Goal: Use online tool/utility: Utilize a website feature to perform a specific function

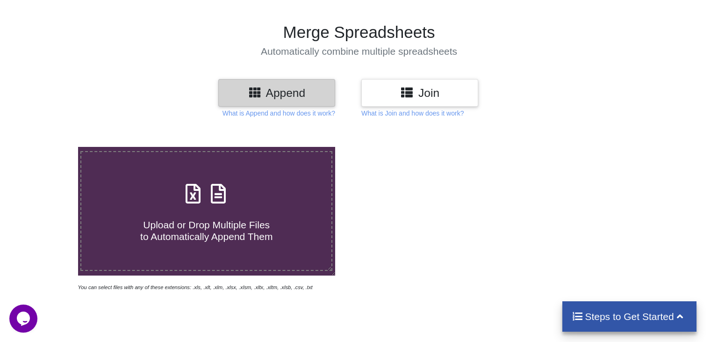
click at [238, 219] on span "Upload or Drop Multiple Files to Automatically Append Them" at bounding box center [206, 230] width 132 height 22
click at [49, 147] on input "Upload or Drop Multiple Files to Automatically Append Them" at bounding box center [49, 147] width 0 height 0
type input "C:\fakepath\063-2[66623].pdfdisplayName=063-2.xls"
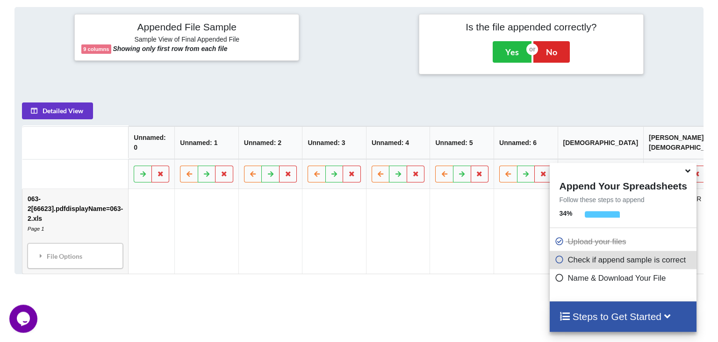
scroll to position [363, 0]
click at [398, 188] on td at bounding box center [397, 230] width 64 height 85
click at [128, 188] on td "063-2[66623].pdfdisplayName=063-2.xls Page 1 File Options Import Other Sheets F…" at bounding box center [75, 230] width 106 height 85
click at [120, 245] on div "File Options" at bounding box center [75, 255] width 90 height 20
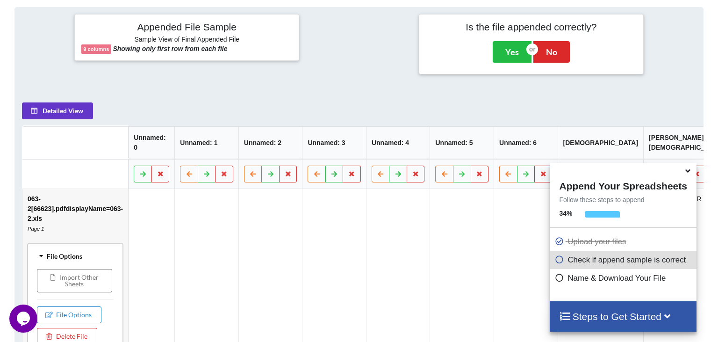
scroll to position [0, 0]
click at [302, 229] on td at bounding box center [270, 284] width 64 height 192
click at [238, 294] on td at bounding box center [206, 284] width 64 height 192
click at [85, 218] on div "Welcome to our site, if you need help simply reply to this message, we are onli…" at bounding box center [93, 227] width 168 height 142
click at [530, 233] on td at bounding box center [525, 284] width 64 height 192
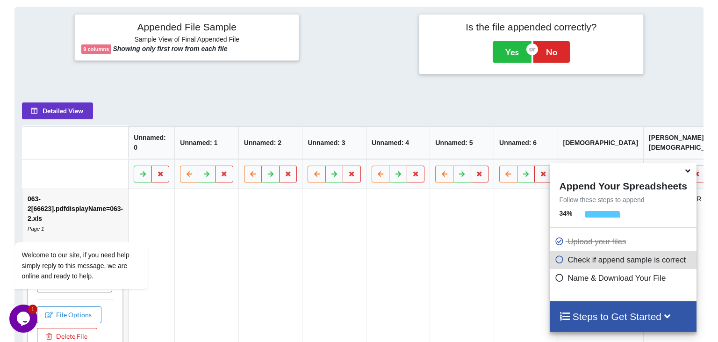
click at [558, 276] on icon at bounding box center [558, 276] width 9 height 8
click at [556, 277] on icon at bounding box center [558, 276] width 9 height 8
click at [556, 278] on icon at bounding box center [558, 276] width 9 height 8
click at [556, 258] on icon at bounding box center [558, 258] width 9 height 8
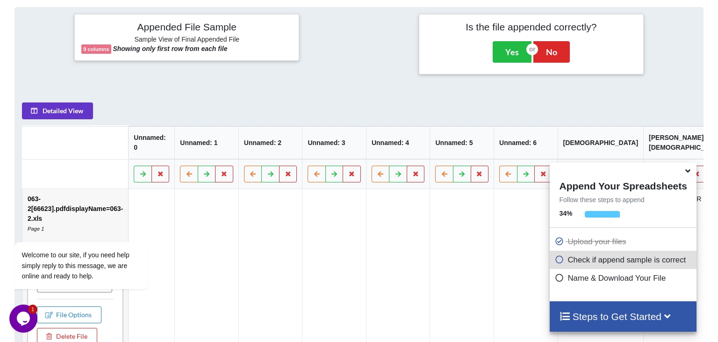
click at [556, 258] on icon at bounding box center [558, 258] width 9 height 8
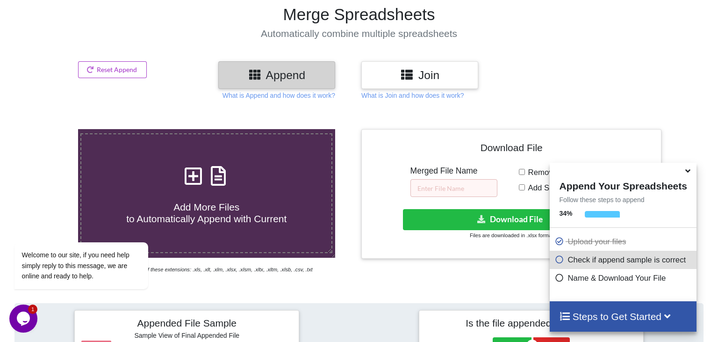
scroll to position [116, 0]
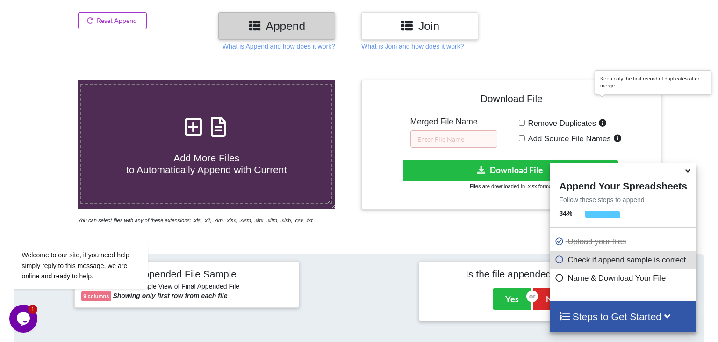
drag, startPoint x: 521, startPoint y: 103, endPoint x: 621, endPoint y: 105, distance: 100.0
click at [621, 117] on div "Remove Duplicates Add Source File Names" at bounding box center [587, 132] width 136 height 31
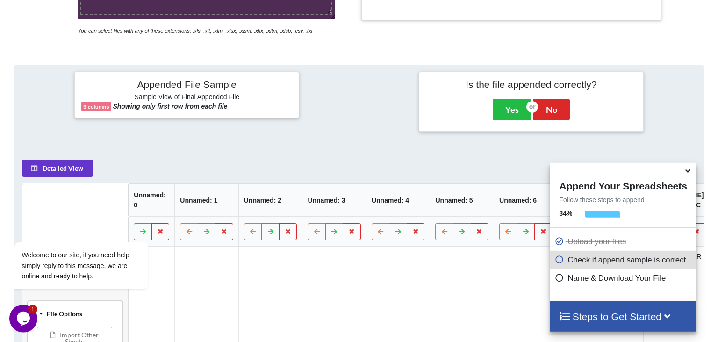
scroll to position [314, 0]
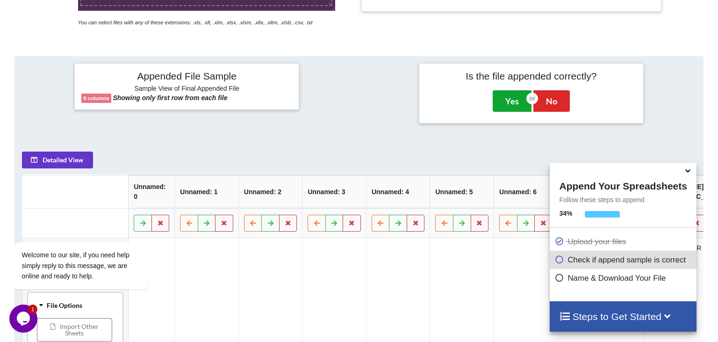
click at [515, 90] on button "Yes" at bounding box center [511, 100] width 39 height 21
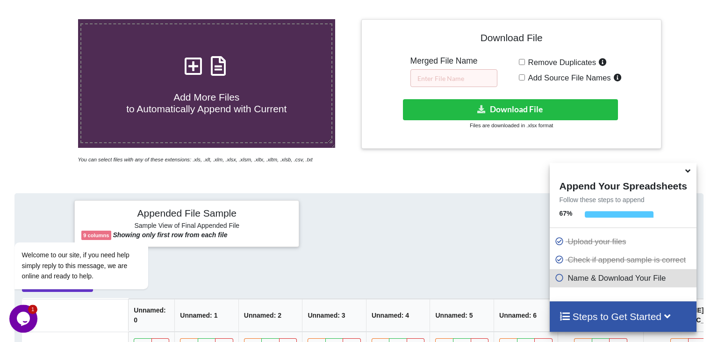
scroll to position [176, 0]
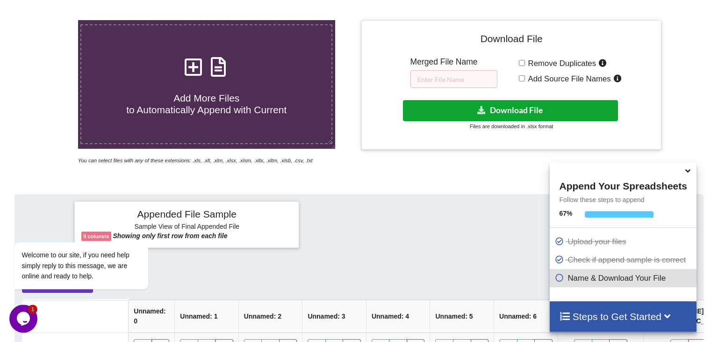
click at [532, 100] on button "Download File" at bounding box center [510, 110] width 214 height 21
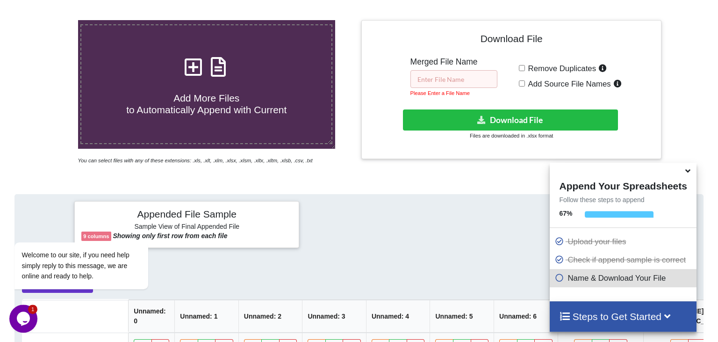
click at [464, 70] on input "text" at bounding box center [453, 79] width 87 height 18
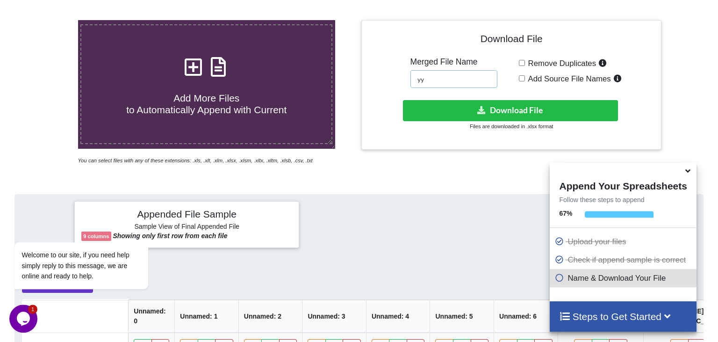
type input "y"
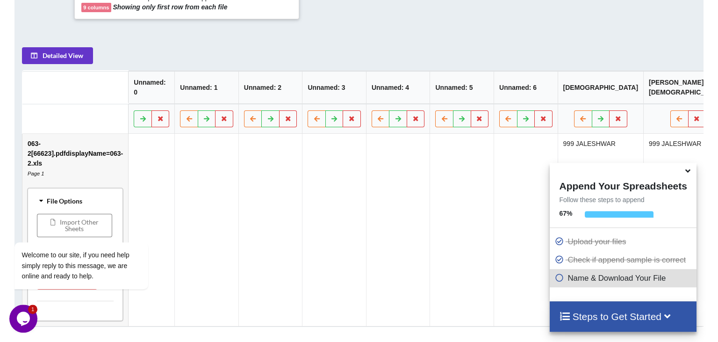
scroll to position [450, 0]
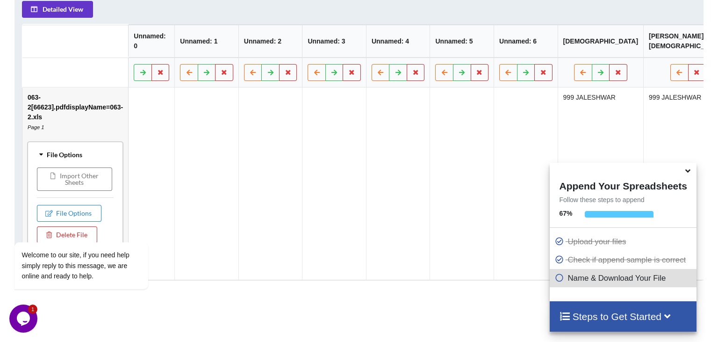
type input "data"
drag, startPoint x: 660, startPoint y: 86, endPoint x: 489, endPoint y: 91, distance: 170.6
click at [489, 91] on tr "063-2[66623].pdfdisplayName=063-2.xls Page 1 File Options Import Other Sheets F…" at bounding box center [377, 183] width 710 height 192
click at [489, 91] on td at bounding box center [461, 183] width 64 height 192
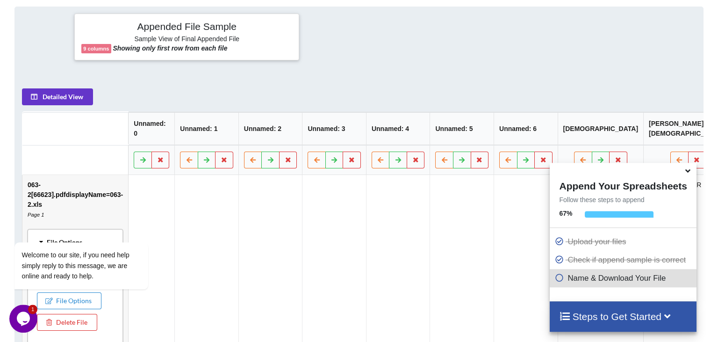
scroll to position [351, 0]
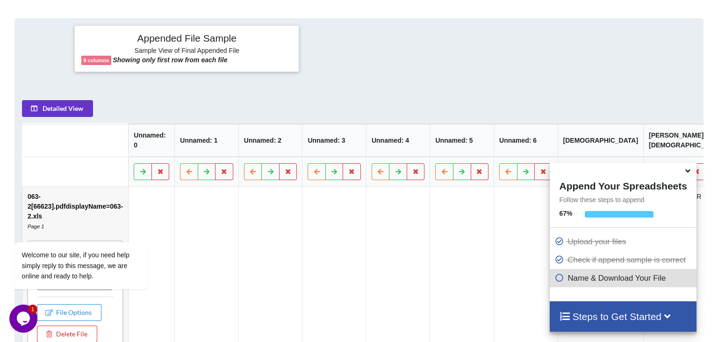
click at [213, 186] on td at bounding box center [206, 282] width 64 height 192
click at [238, 186] on td at bounding box center [206, 282] width 64 height 192
click at [215, 163] on button at bounding box center [206, 171] width 18 height 17
click at [193, 168] on icon at bounding box center [189, 171] width 8 height 6
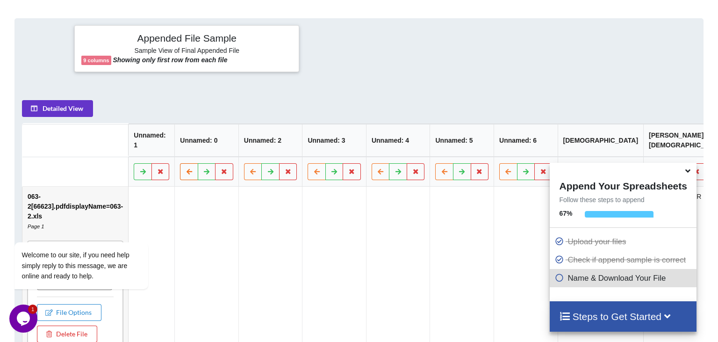
click at [193, 168] on icon at bounding box center [189, 171] width 8 height 6
click at [215, 163] on button at bounding box center [206, 171] width 18 height 17
click at [193, 168] on icon at bounding box center [189, 171] width 8 height 6
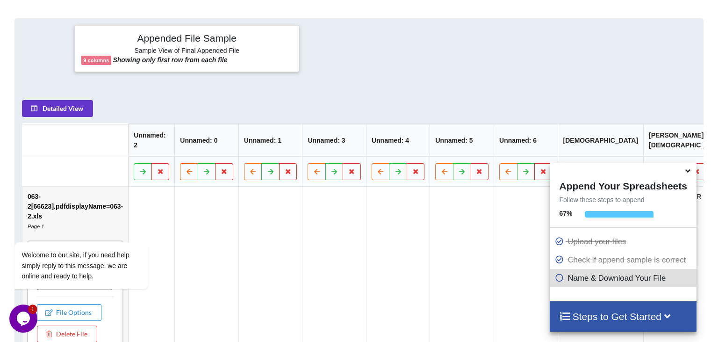
click at [193, 168] on icon at bounding box center [189, 171] width 8 height 6
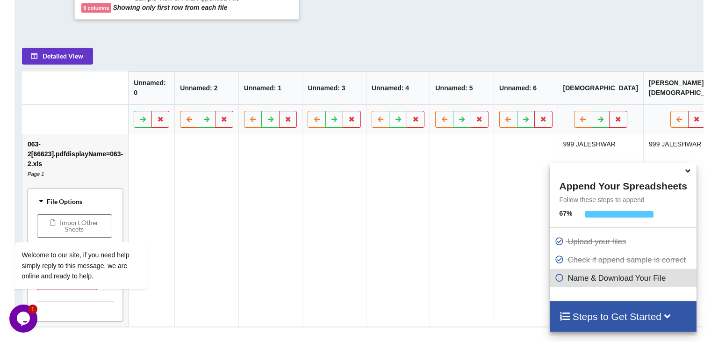
scroll to position [450, 0]
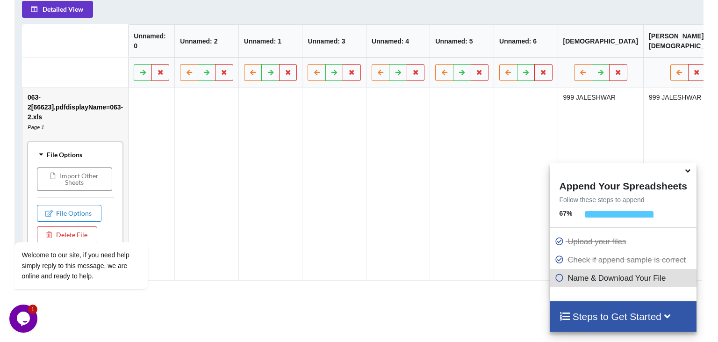
click at [666, 87] on td "999 JALESHWAR" at bounding box center [687, 183] width 89 height 192
click at [603, 87] on td "999 JALESHWAR" at bounding box center [600, 183] width 86 height 192
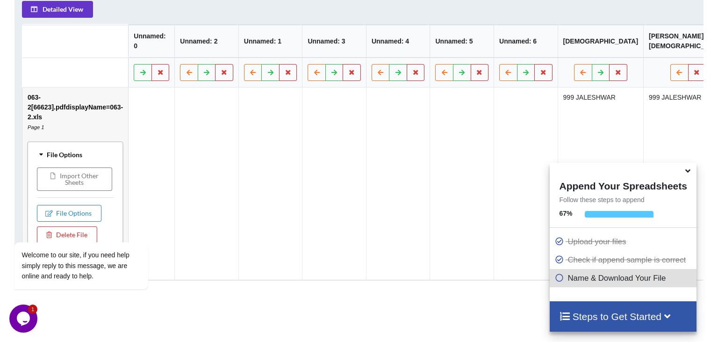
click at [603, 87] on td "999 JALESHWAR" at bounding box center [600, 183] width 86 height 192
drag, startPoint x: 563, startPoint y: 201, endPoint x: 644, endPoint y: 206, distance: 81.5
click at [644, 206] on div "Append Your Spreadsheets Follow these steps to append 67 % Upload your files Ch…" at bounding box center [622, 232] width 146 height 138
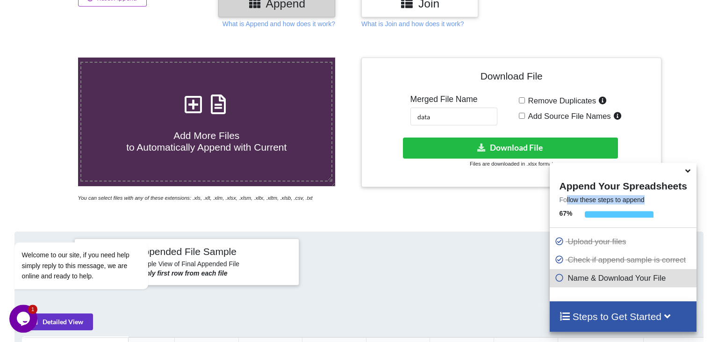
scroll to position [154, 0]
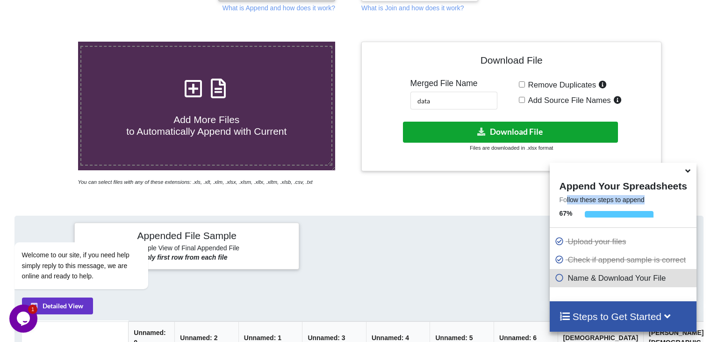
click at [524, 121] on button "Download File" at bounding box center [510, 131] width 214 height 21
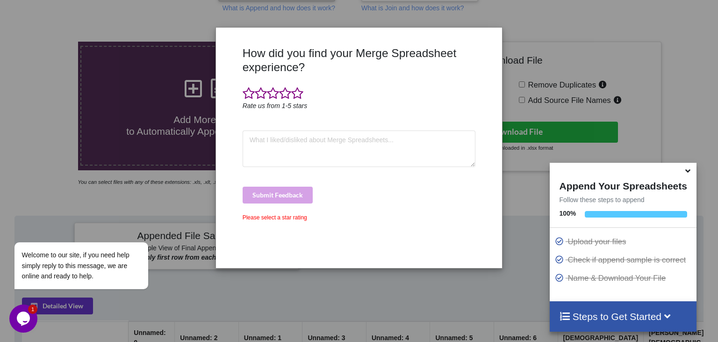
click at [259, 219] on div "Please select a star rating" at bounding box center [359, 217] width 233 height 8
click at [51, 306] on div "How did you find your Merge Spreadsheet experience? Rate us from 1-5 stars Subm…" at bounding box center [359, 171] width 718 height 342
click at [23, 228] on icon "Chat attention grabber" at bounding box center [20, 228] width 8 height 8
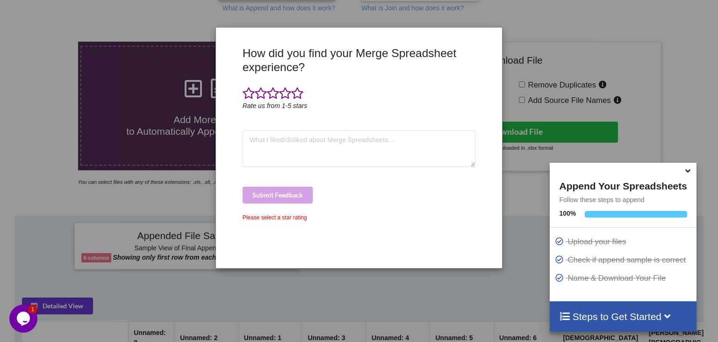
click at [468, 51] on h3 "How did you find your Merge Spreadsheet experience?" at bounding box center [359, 60] width 233 height 28
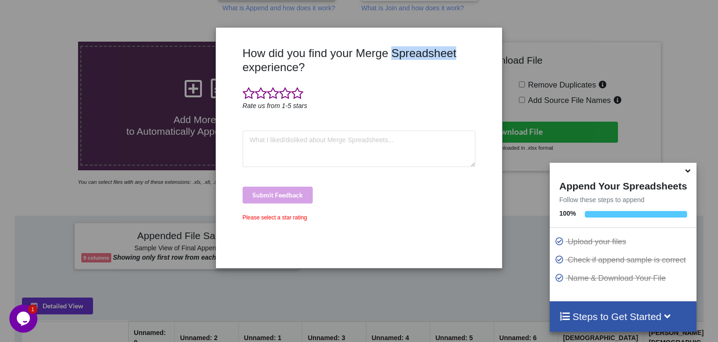
click at [468, 51] on h3 "How did you find your Merge Spreadsheet experience?" at bounding box center [359, 60] width 233 height 28
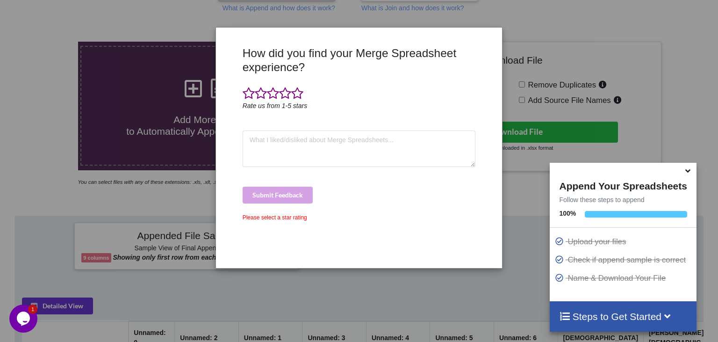
click at [468, 51] on h3 "How did you find your Merge Spreadsheet experience?" at bounding box center [359, 60] width 233 height 28
click at [419, 155] on textarea at bounding box center [359, 148] width 233 height 36
type textarea "noius\dkj xkhfjchbds jkhkjcnsdjk v"
click at [290, 189] on div "Submit Feedback" at bounding box center [359, 194] width 233 height 17
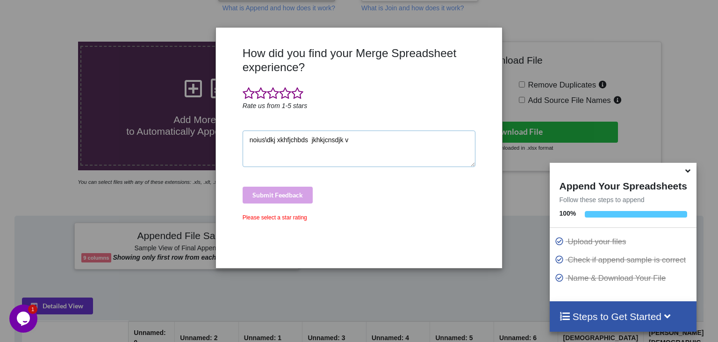
drag, startPoint x: 384, startPoint y: 141, endPoint x: 156, endPoint y: 142, distance: 227.5
click at [243, 142] on textarea "noius\dkj xkhfjchbds jkhkjcnsdjk v" at bounding box center [359, 148] width 233 height 36
drag, startPoint x: 250, startPoint y: 95, endPoint x: 271, endPoint y: 102, distance: 22.6
click at [250, 95] on span at bounding box center [249, 93] width 12 height 13
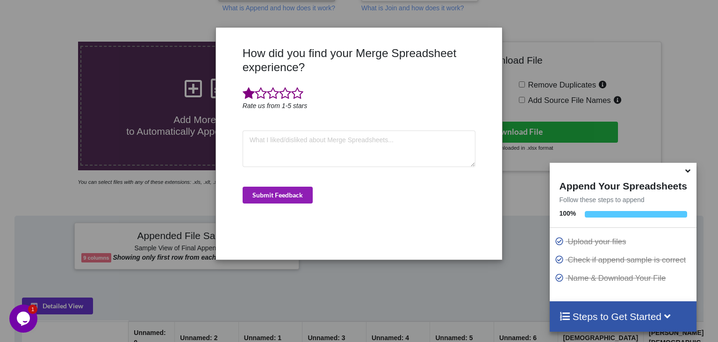
click at [285, 195] on button "Submit Feedback" at bounding box center [278, 194] width 70 height 17
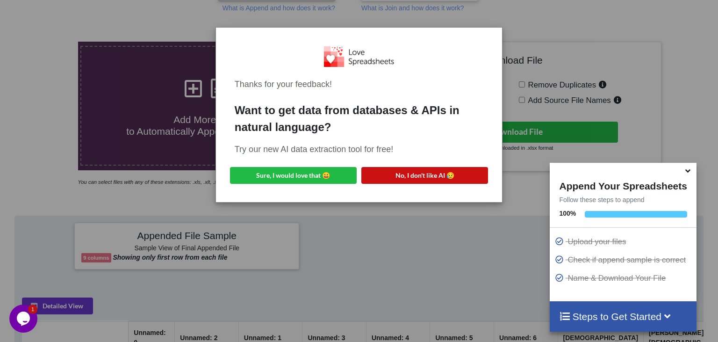
click at [455, 178] on button "No, I don't like AI 😥" at bounding box center [424, 175] width 127 height 17
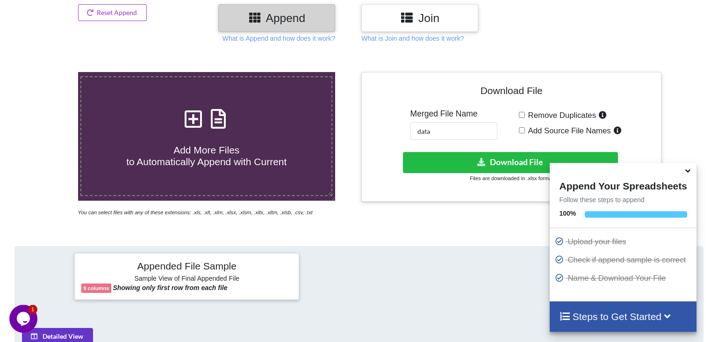
scroll to position [105, 0]
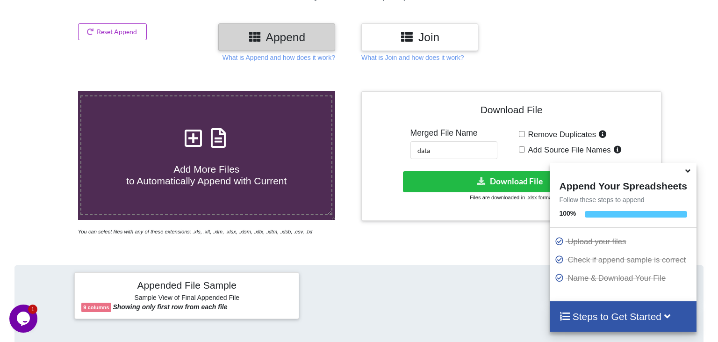
click at [556, 130] on span "Remove Duplicates" at bounding box center [560, 134] width 71 height 9
click at [525, 131] on input "Remove Duplicates" at bounding box center [522, 134] width 6 height 6
checkbox input "true"
click at [541, 145] on span "Add Source File Names" at bounding box center [568, 149] width 86 height 9
click at [525, 146] on input "Add Source File Names" at bounding box center [522, 149] width 6 height 6
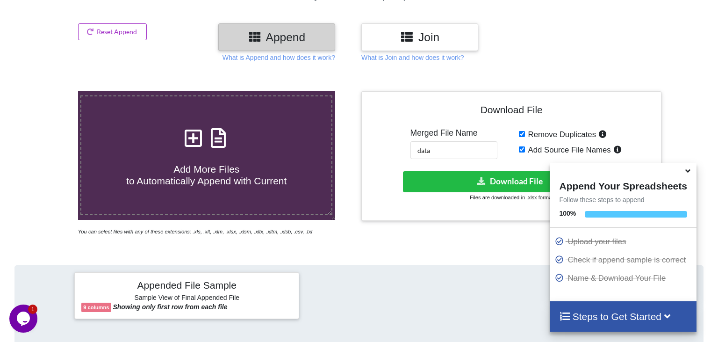
checkbox input "true"
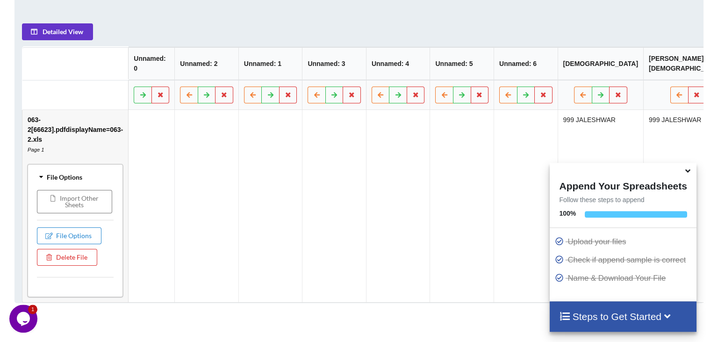
scroll to position [450, 0]
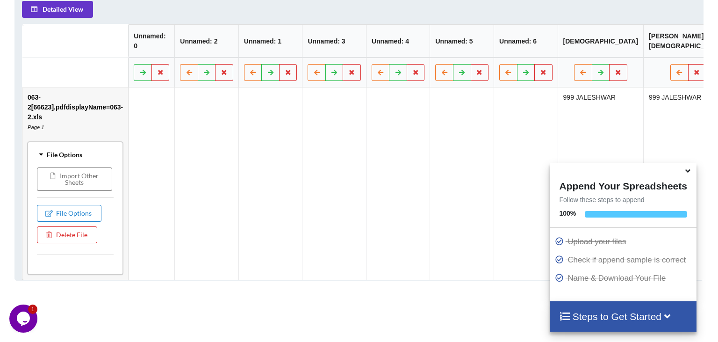
click at [396, 214] on div "Add More Files to Automatically Append with Current You can select files with a…" at bounding box center [359, 79] width 718 height 707
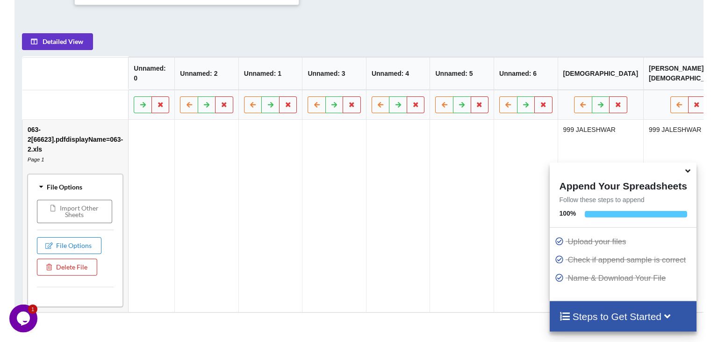
scroll to position [401, 0]
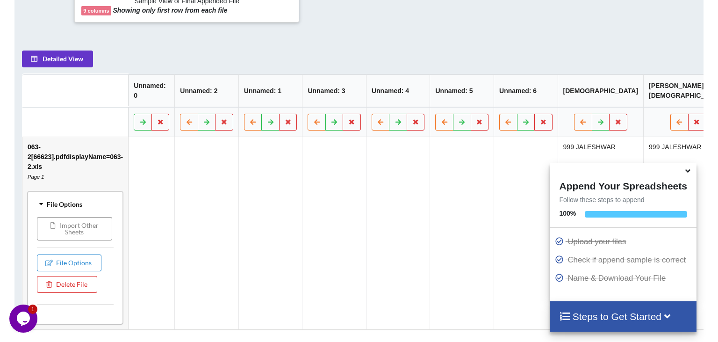
click at [90, 217] on button "Import Other Sheets" at bounding box center [73, 228] width 75 height 23
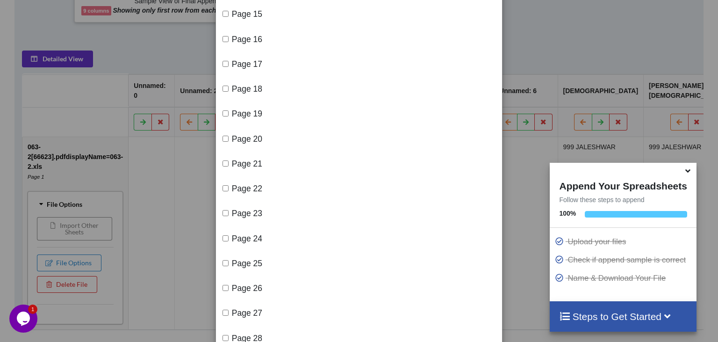
scroll to position [0, 0]
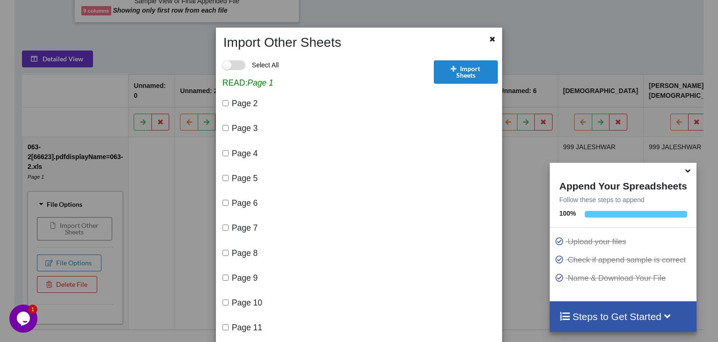
click at [243, 66] on label "Select All" at bounding box center [250, 65] width 57 height 10
checkbox input "true"
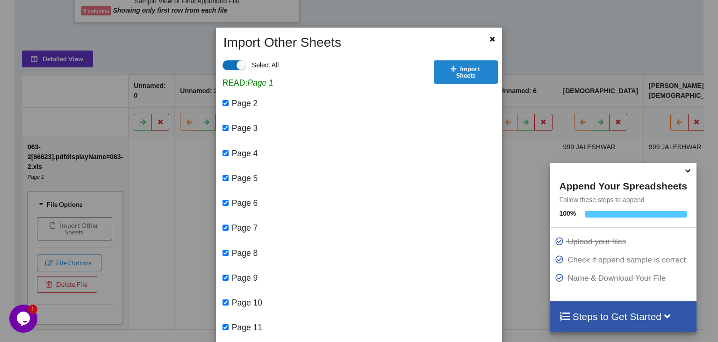
checkbox input "true"
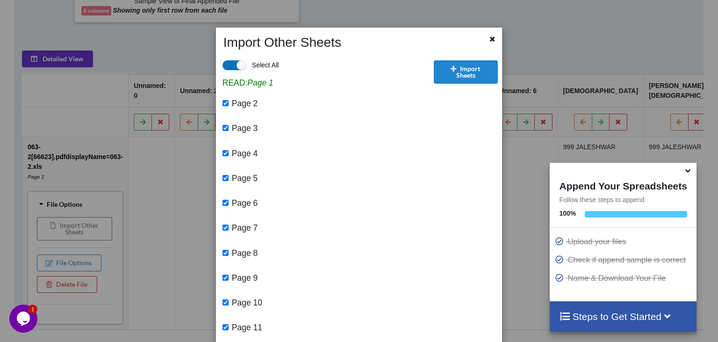
checkbox input "true"
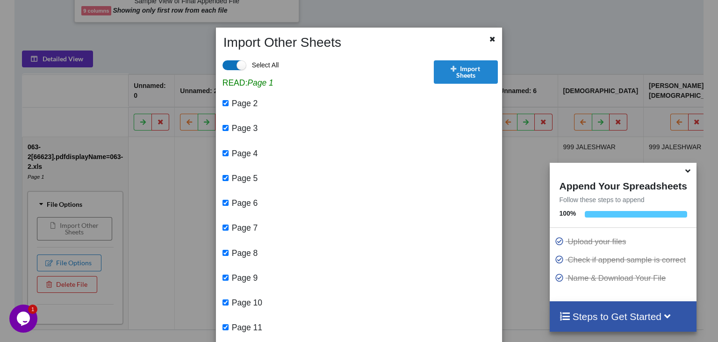
checkbox input "true"
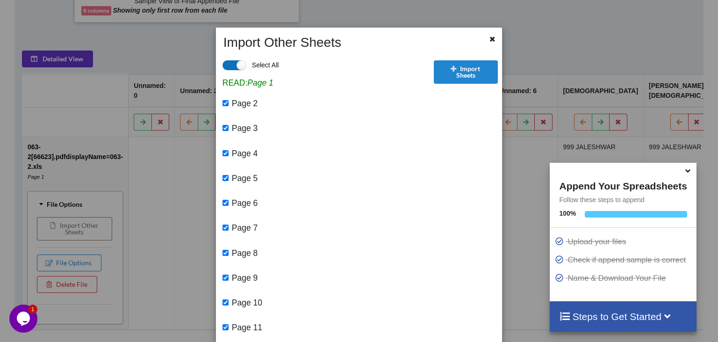
checkbox input "true"
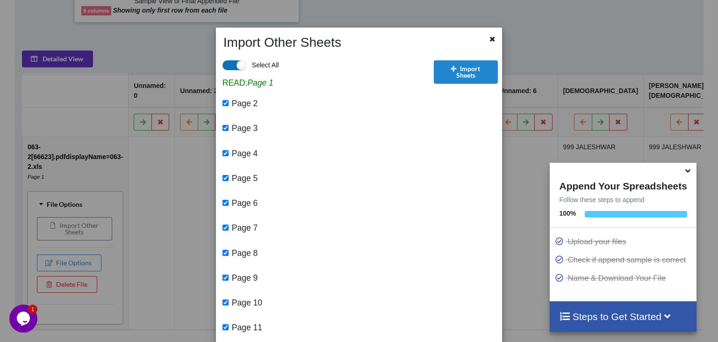
checkbox input "true"
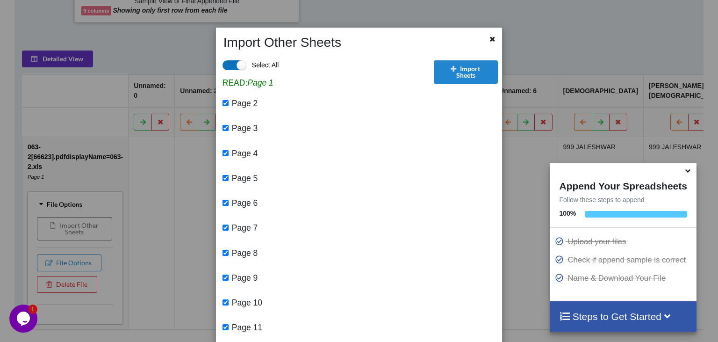
checkbox input "true"
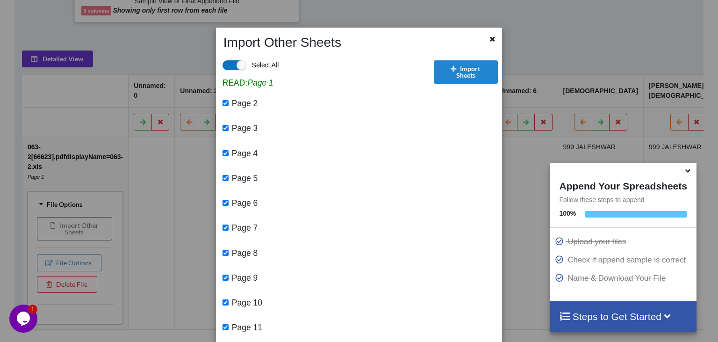
checkbox input "true"
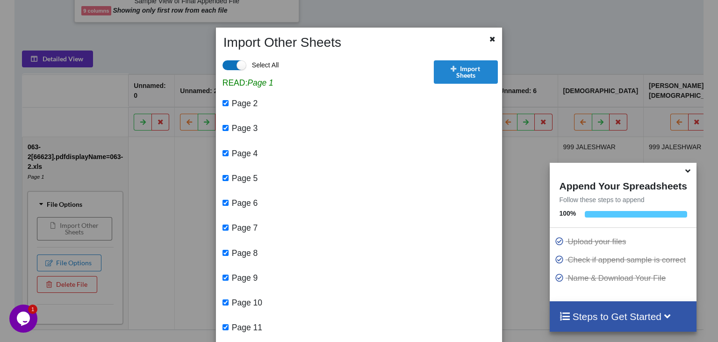
checkbox input "true"
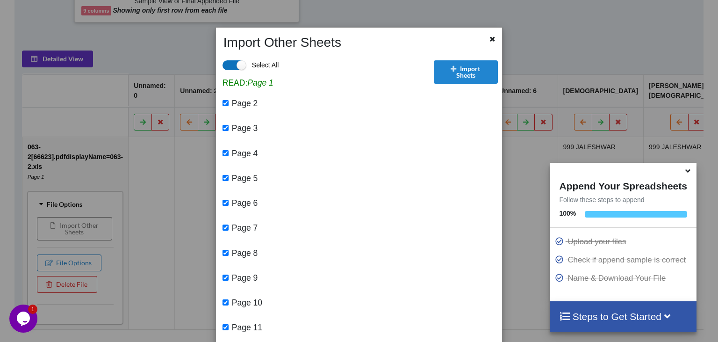
checkbox input "true"
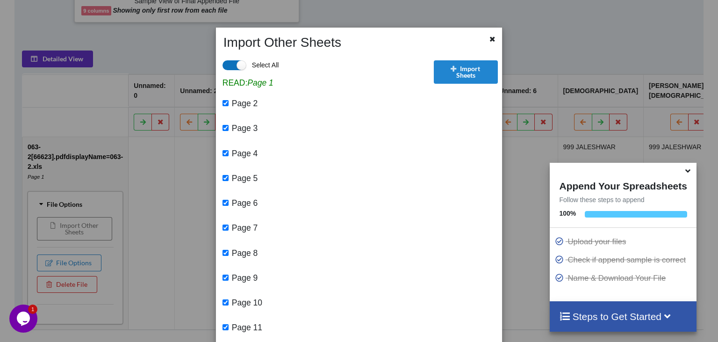
checkbox input "true"
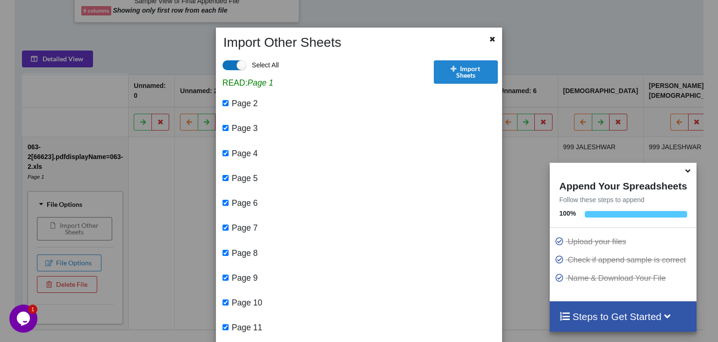
checkbox input "true"
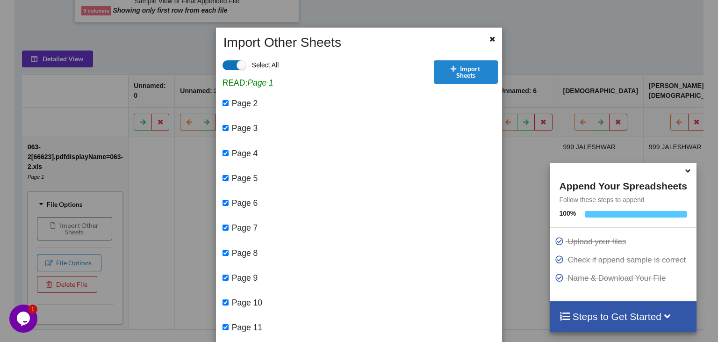
checkbox input "true"
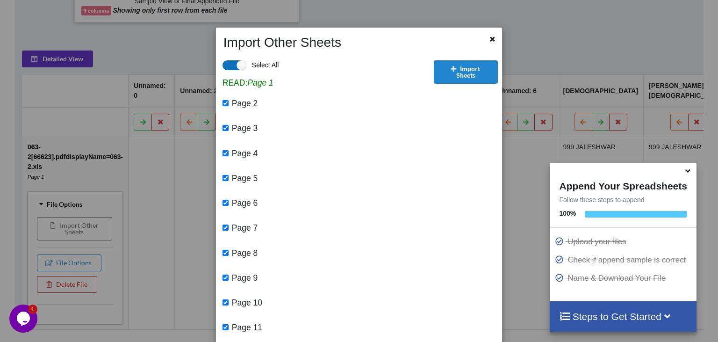
checkbox input "true"
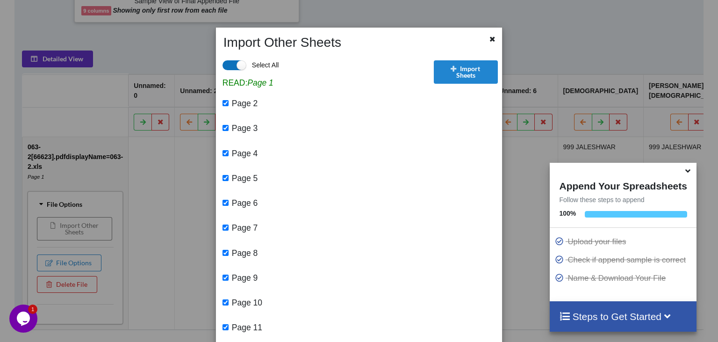
checkbox input "true"
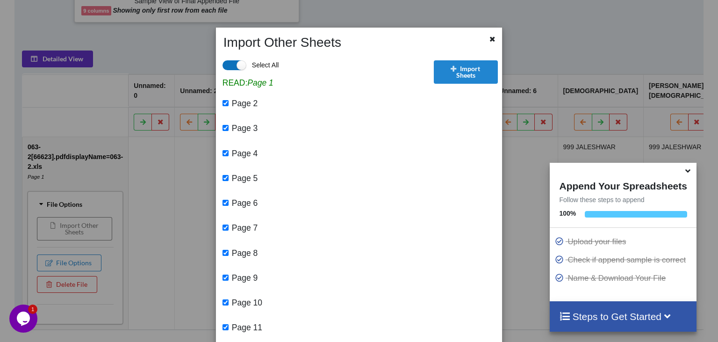
checkbox input "true"
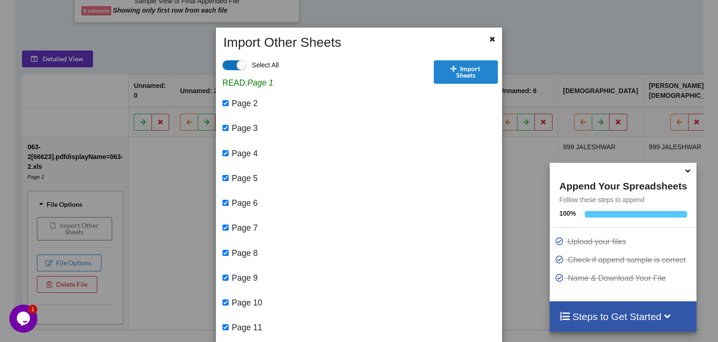
checkbox input "true"
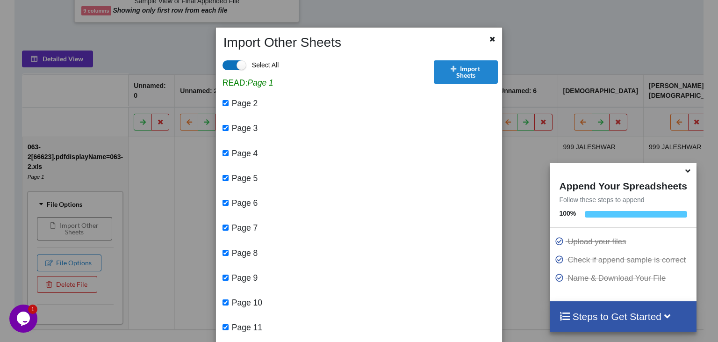
checkbox input "true"
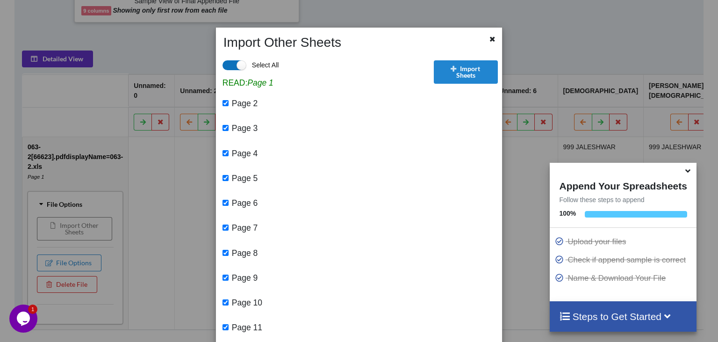
checkbox input "true"
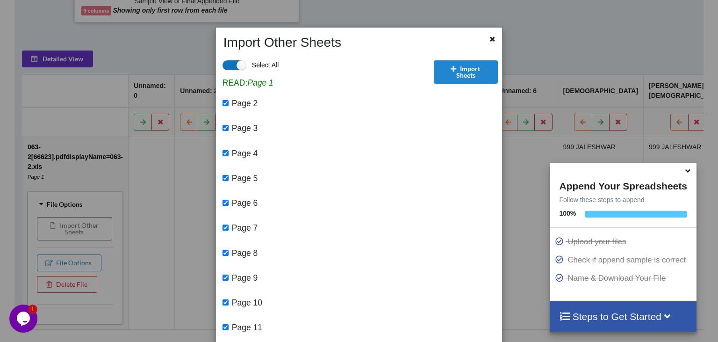
checkbox input "true"
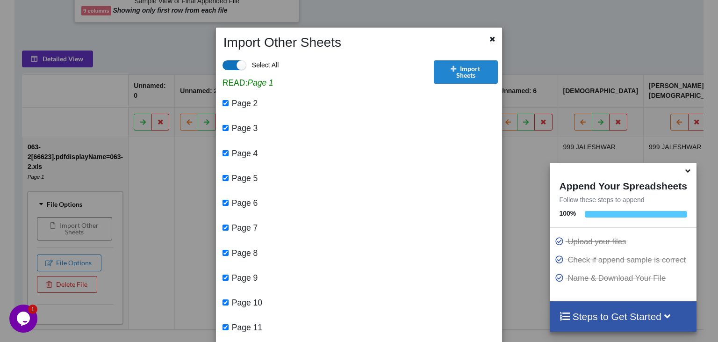
checkbox input "true"
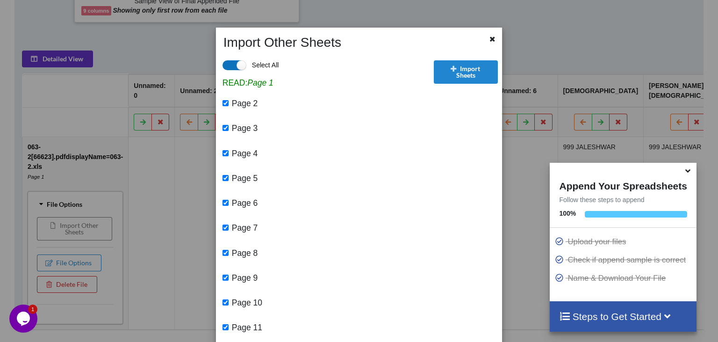
checkbox input "true"
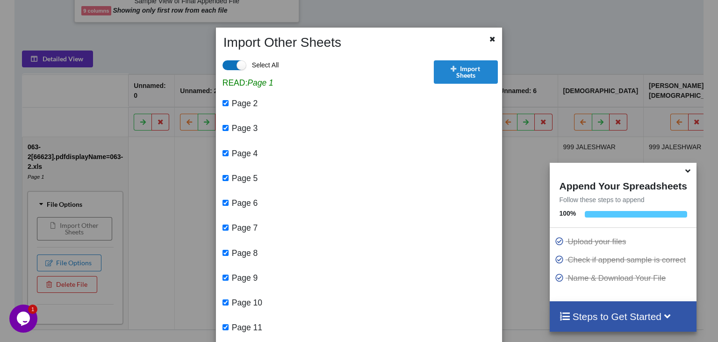
checkbox input "true"
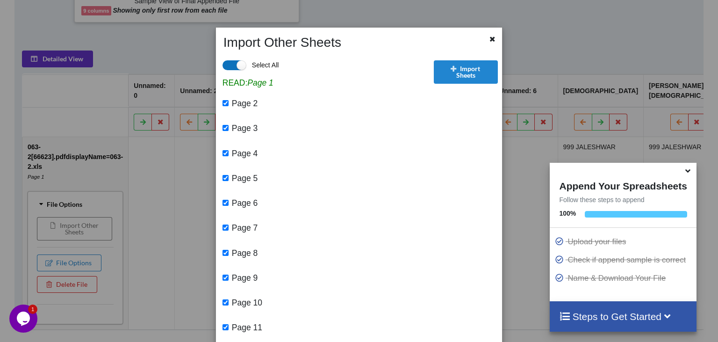
checkbox input "true"
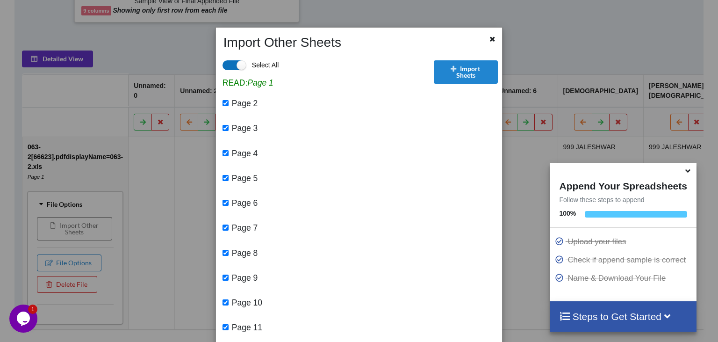
checkbox input "true"
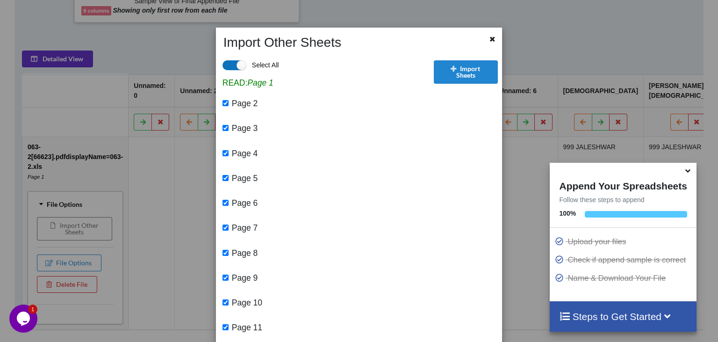
checkbox input "true"
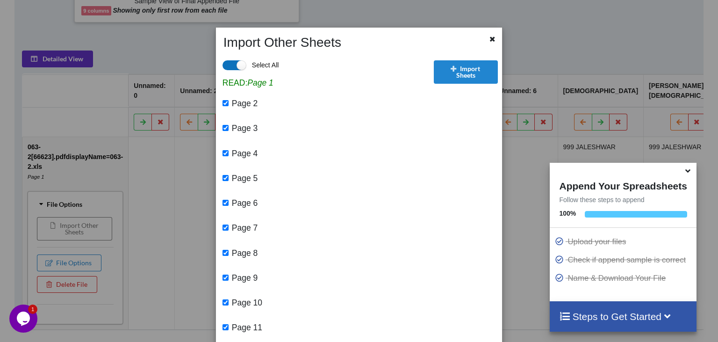
checkbox input "true"
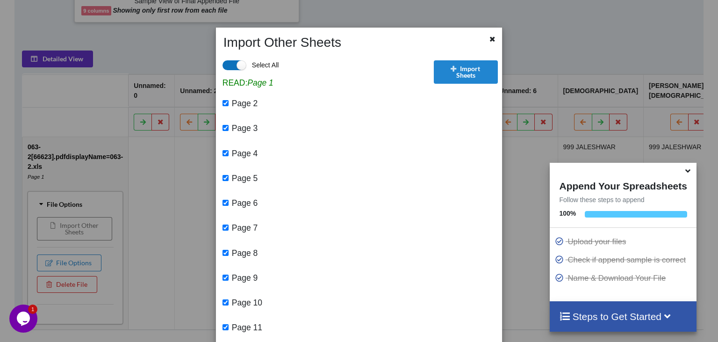
checkbox input "true"
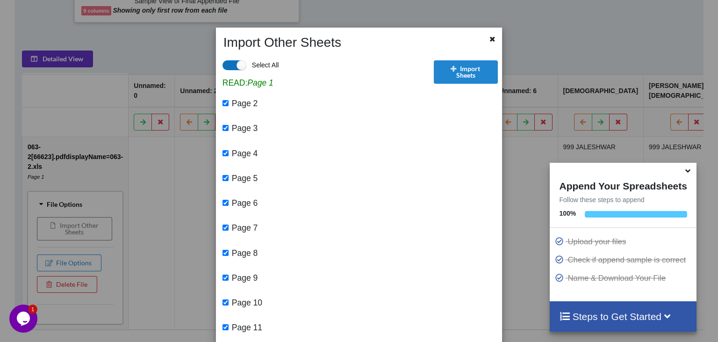
checkbox input "true"
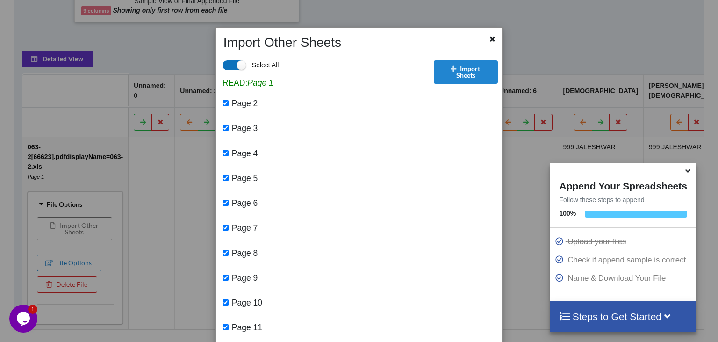
checkbox input "true"
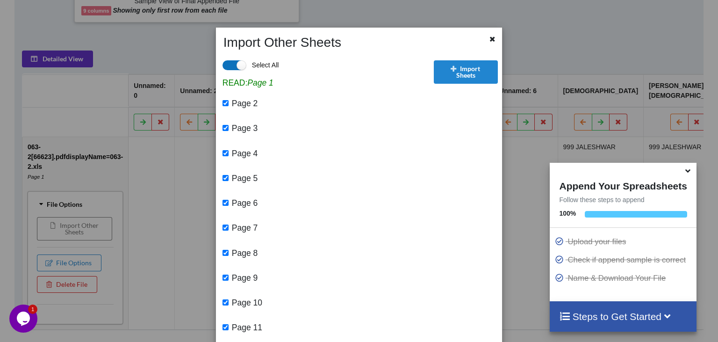
checkbox input "true"
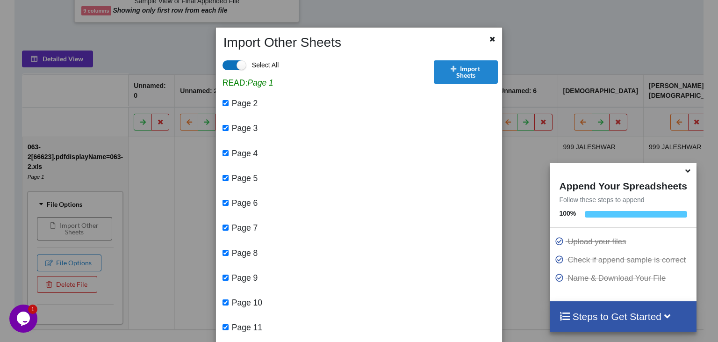
checkbox input "true"
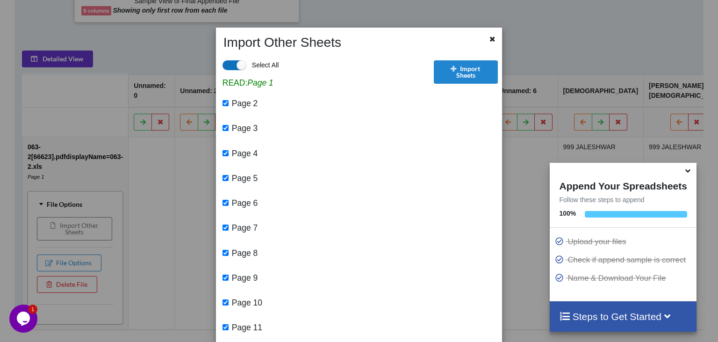
checkbox input "true"
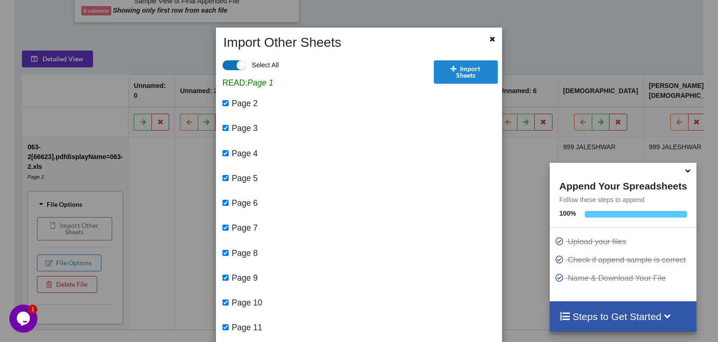
checkbox input "true"
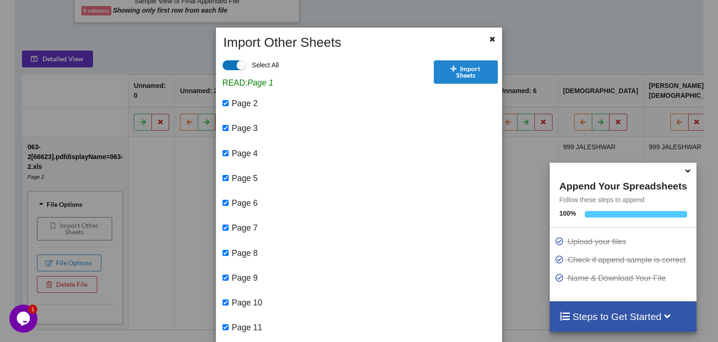
checkbox input "true"
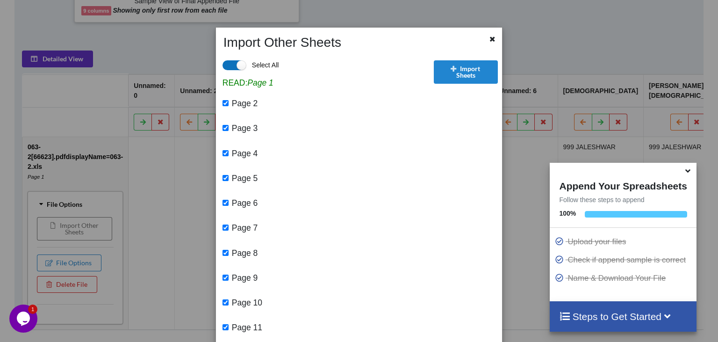
checkbox input "true"
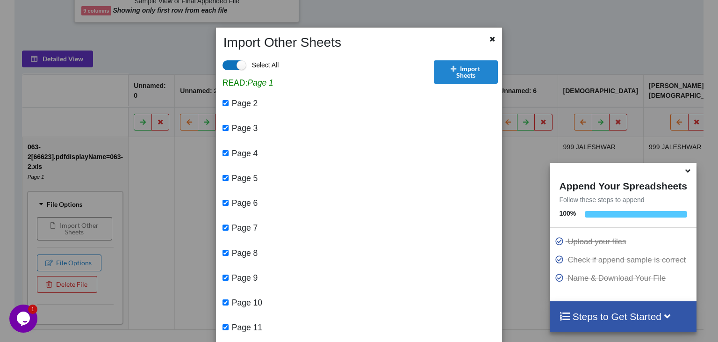
checkbox input "true"
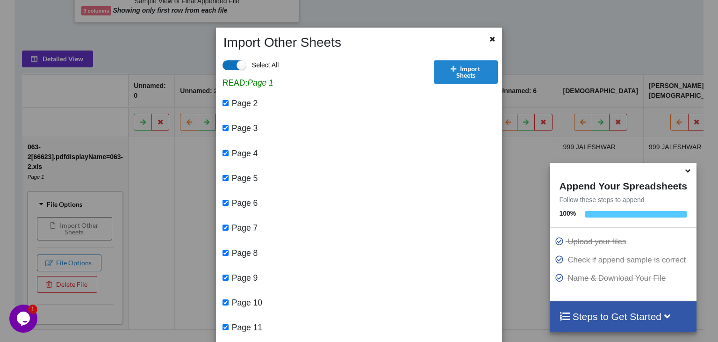
checkbox input "true"
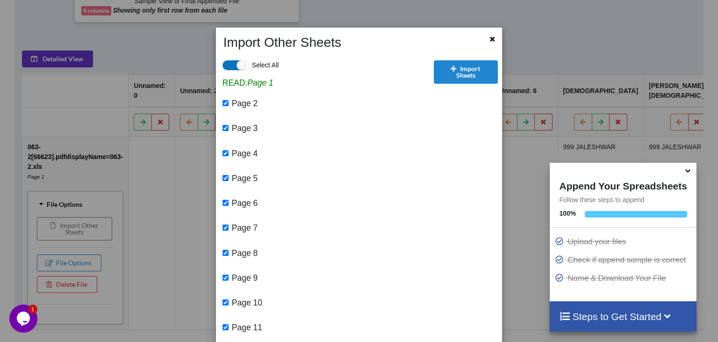
checkbox input "true"
click at [544, 129] on div "Import Other Sheets Select All READ: Page 1 Page 2 Page 3 Page 4 Page 5 Page 6 …" at bounding box center [359, 171] width 718 height 342
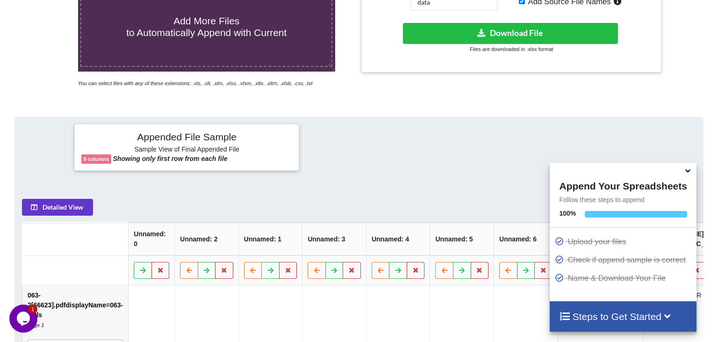
scroll to position [154, 0]
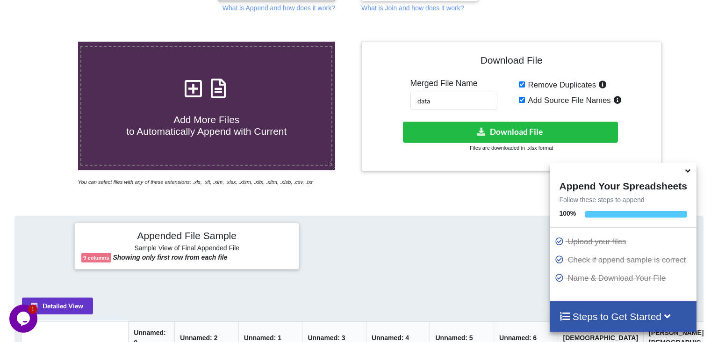
click at [524, 81] on input "Remove Duplicates" at bounding box center [522, 84] width 6 height 6
click at [522, 78] on div "Remove Duplicates Add Source File Names" at bounding box center [587, 93] width 136 height 31
click at [522, 97] on input "Add Source File Names" at bounding box center [522, 100] width 6 height 6
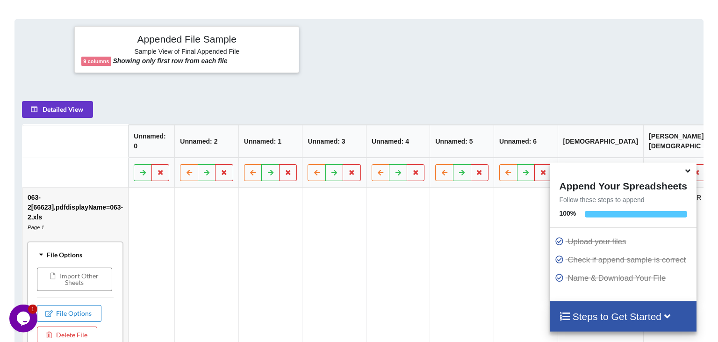
scroll to position [450, 0]
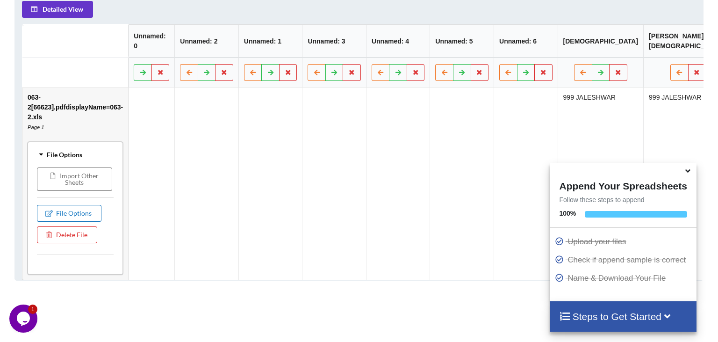
click at [81, 205] on button "File Options" at bounding box center [68, 213] width 64 height 17
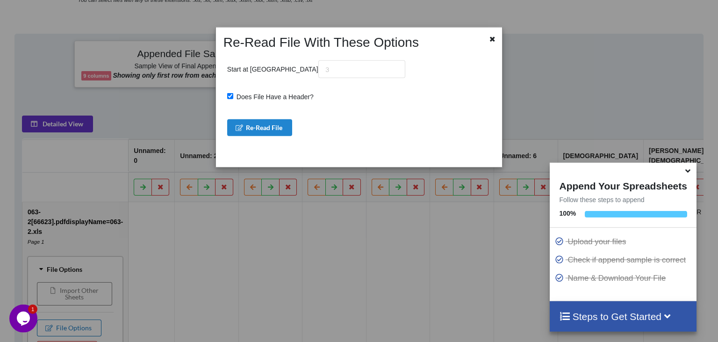
scroll to position [351, 0]
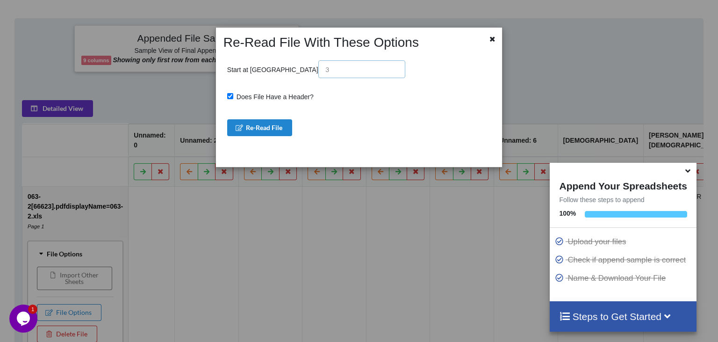
click at [318, 74] on input "text" at bounding box center [361, 69] width 87 height 18
click at [345, 178] on div "Re-Read File With These Options Start at Row Does File Have a Header? Re-Read F…" at bounding box center [359, 171] width 718 height 342
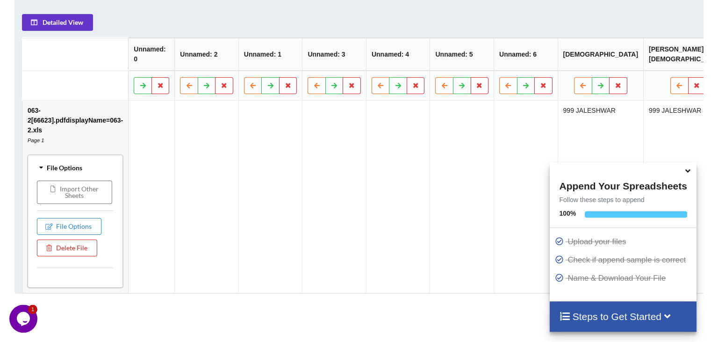
scroll to position [450, 0]
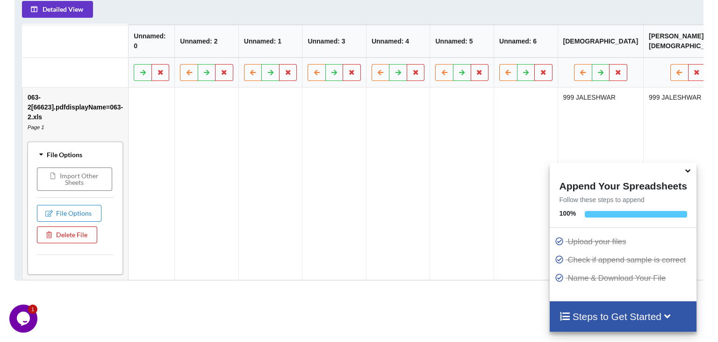
click at [80, 226] on button "Delete File" at bounding box center [66, 234] width 60 height 17
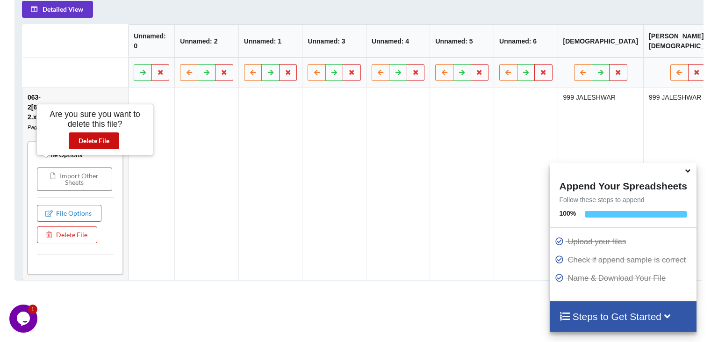
click at [100, 142] on button "Delete File" at bounding box center [94, 140] width 50 height 17
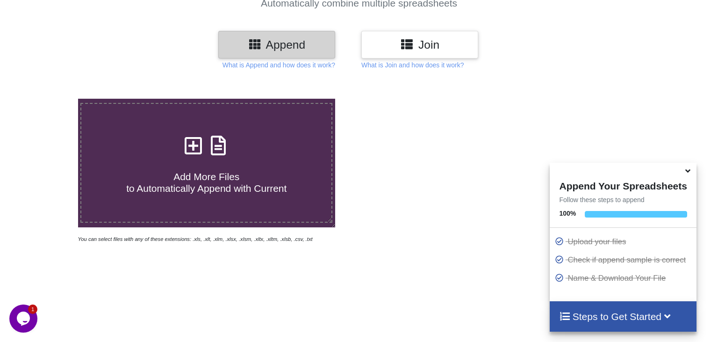
scroll to position [99, 0]
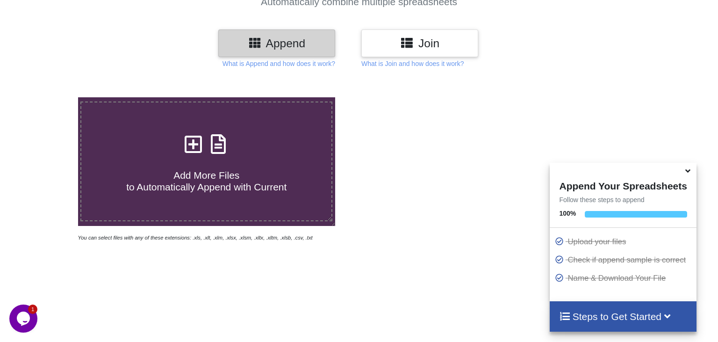
click at [689, 171] on icon at bounding box center [688, 169] width 10 height 8
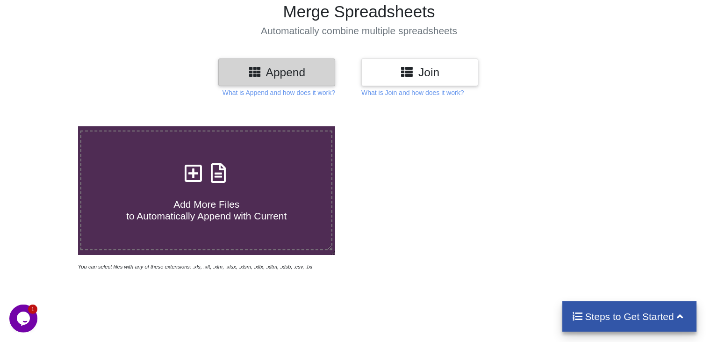
scroll to position [49, 0]
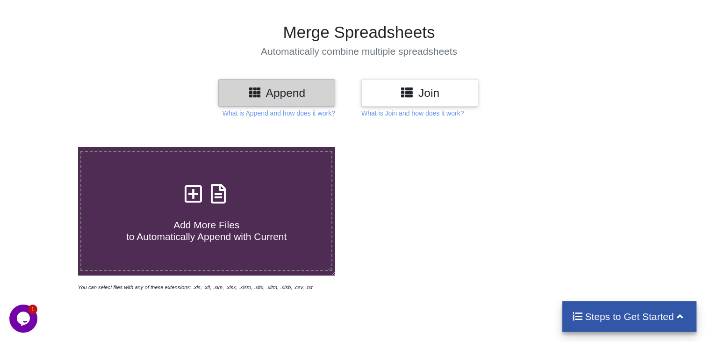
click at [239, 181] on div "Add More Files to Automatically Append with Current" at bounding box center [206, 210] width 250 height 63
click at [49, 147] on input "Add More Files to Automatically Append with Current" at bounding box center [49, 147] width 0 height 0
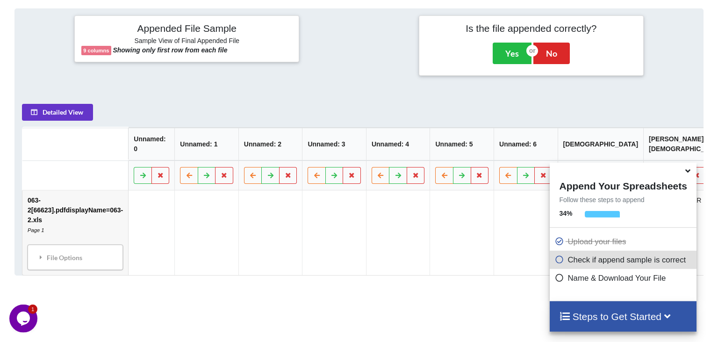
scroll to position [363, 0]
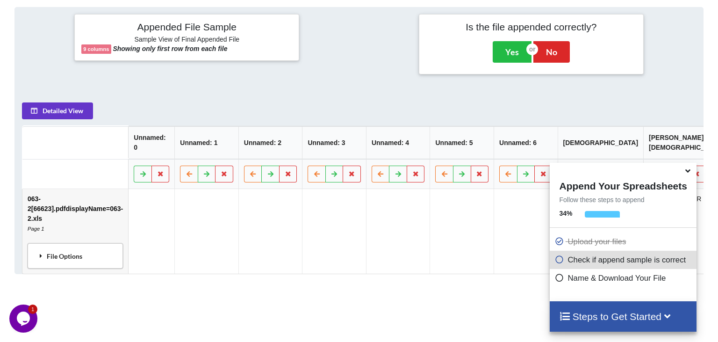
click at [116, 245] on div "File Options" at bounding box center [75, 255] width 90 height 20
click at [100, 268] on button "Import Other Sheets" at bounding box center [73, 279] width 75 height 23
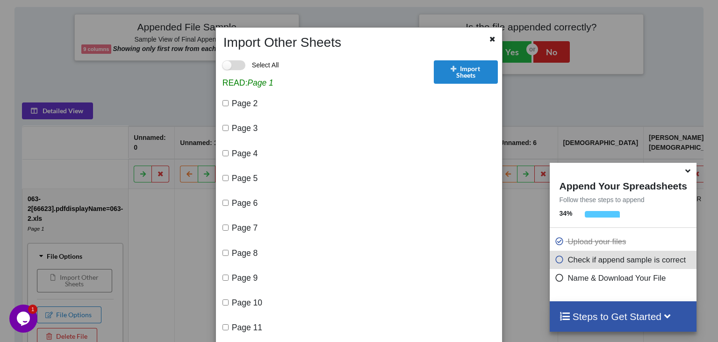
click at [239, 64] on label "Select All" at bounding box center [250, 65] width 57 height 10
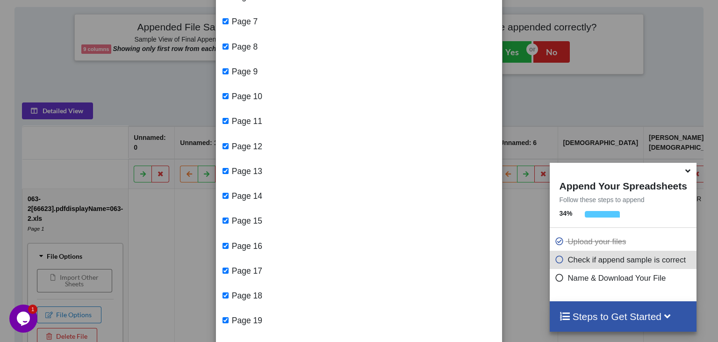
scroll to position [0, 0]
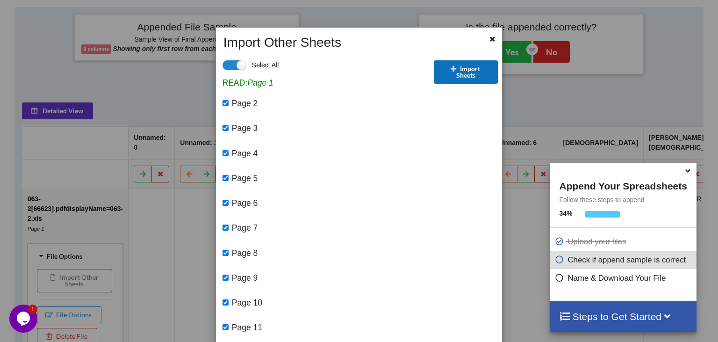
click at [465, 73] on button "Import Sheets" at bounding box center [466, 71] width 64 height 23
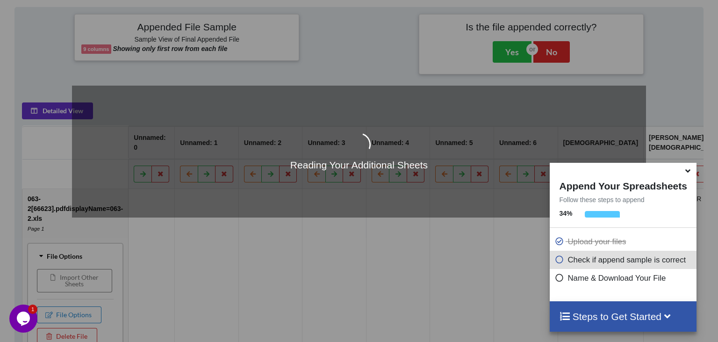
click at [88, 309] on div "Reading Your Additional Sheets" at bounding box center [359, 171] width 718 height 342
click at [412, 208] on div "Reading Your Additional Sheets" at bounding box center [359, 151] width 574 height 131
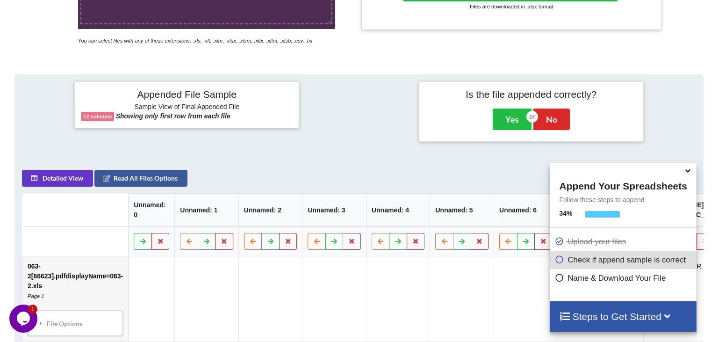
scroll to position [296, 0]
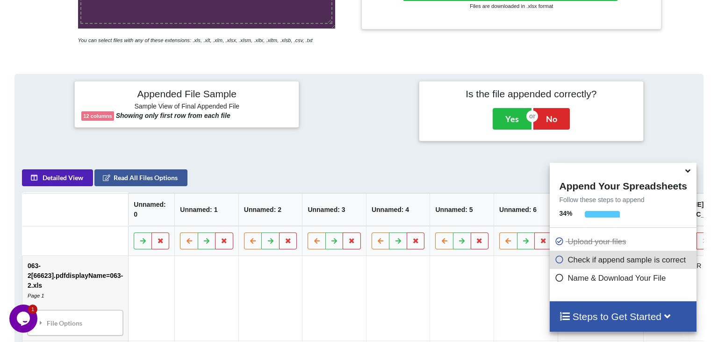
click at [78, 169] on button "Detailed View" at bounding box center [56, 177] width 71 height 17
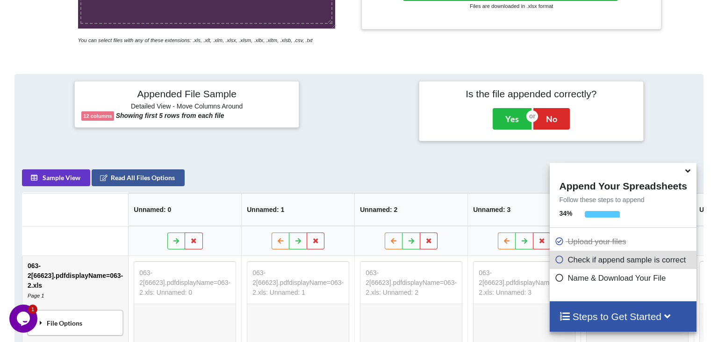
click at [120, 312] on div "File Options" at bounding box center [75, 322] width 90 height 20
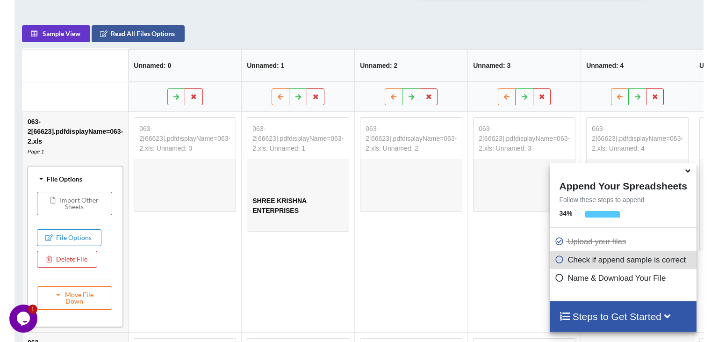
scroll to position [444, 0]
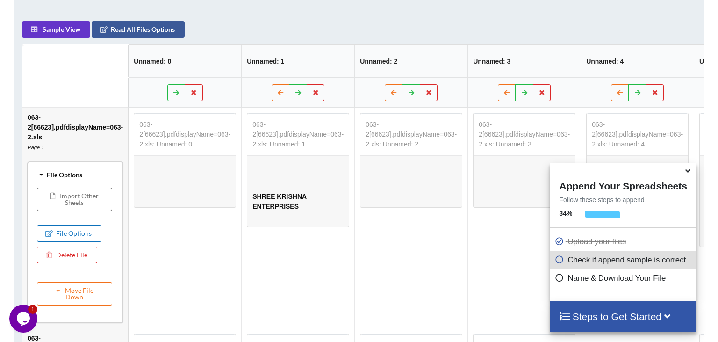
click at [75, 224] on button "File Options" at bounding box center [68, 232] width 64 height 17
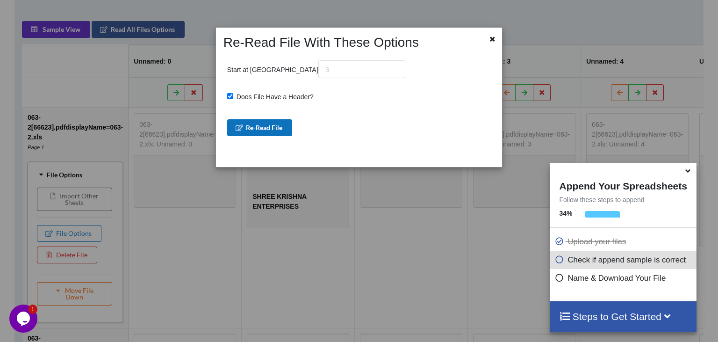
click at [268, 128] on button "Re-Read File" at bounding box center [259, 127] width 65 height 17
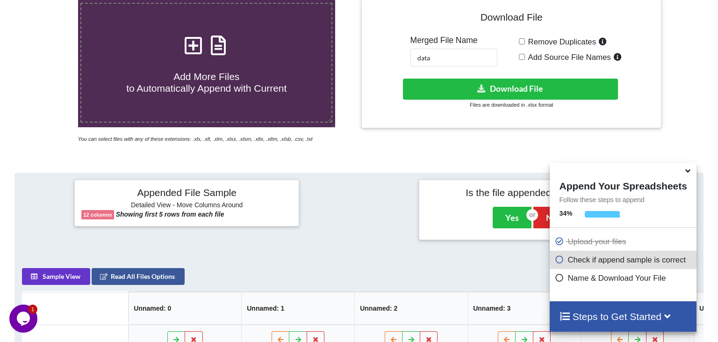
scroll to position [148, 0]
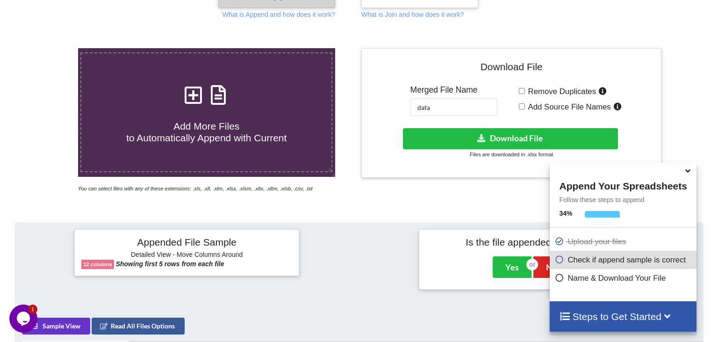
click at [522, 88] on input "Remove Duplicates" at bounding box center [522, 91] width 6 height 6
click at [522, 103] on input "Add Source File Names" at bounding box center [522, 106] width 6 height 6
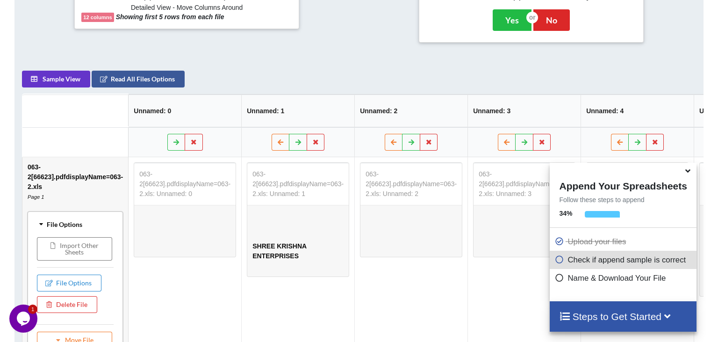
scroll to position [99, 0]
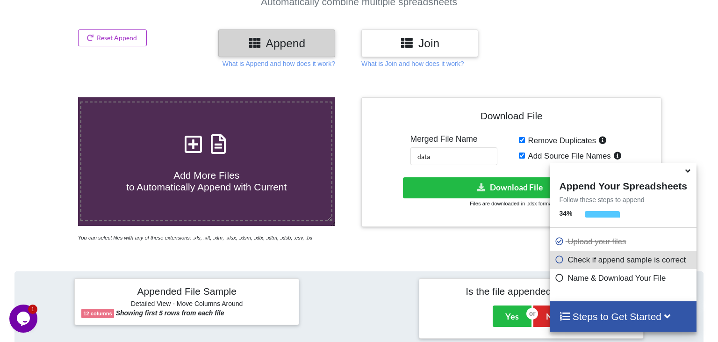
click at [524, 137] on input "Remove Duplicates" at bounding box center [522, 140] width 6 height 6
click at [521, 152] on input "Add Source File Names" at bounding box center [522, 155] width 6 height 6
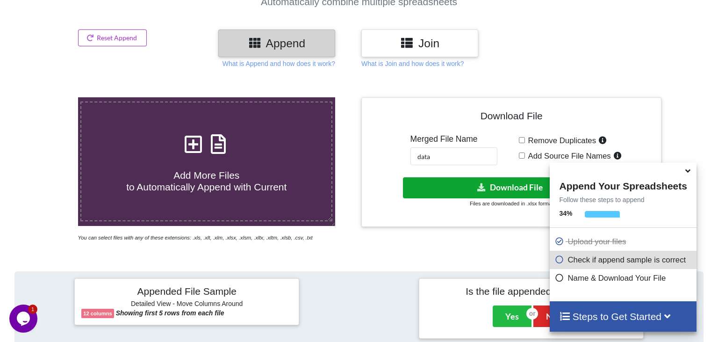
click at [461, 177] on button "Download File" at bounding box center [510, 187] width 214 height 21
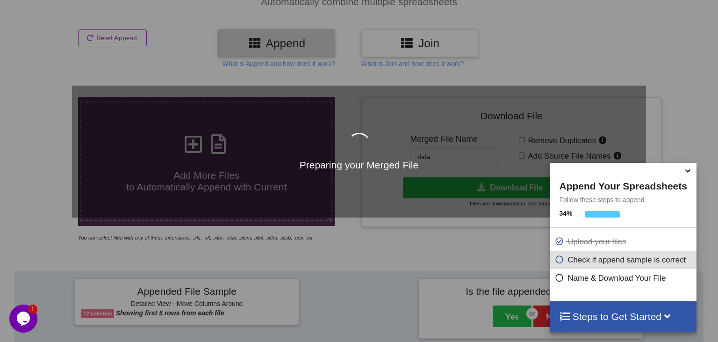
click at [689, 173] on icon at bounding box center [688, 169] width 10 height 8
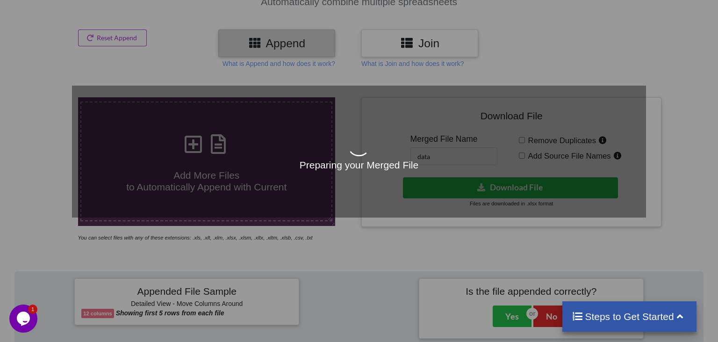
click at [676, 316] on icon at bounding box center [680, 315] width 12 height 10
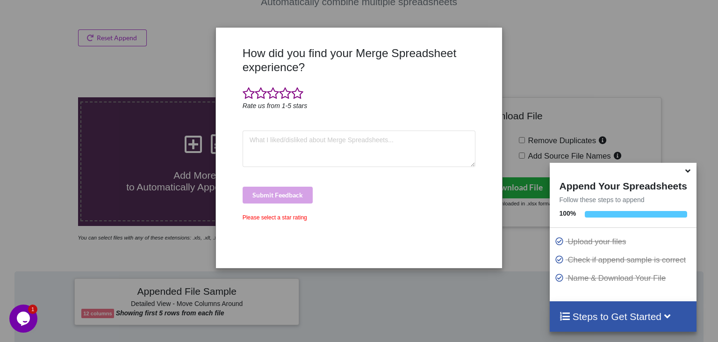
click at [580, 98] on div "How did you find your Merge Spreadsheet experience? Rate us from 1-5 stars Subm…" at bounding box center [359, 171] width 718 height 342
click at [684, 173] on icon at bounding box center [688, 169] width 10 height 8
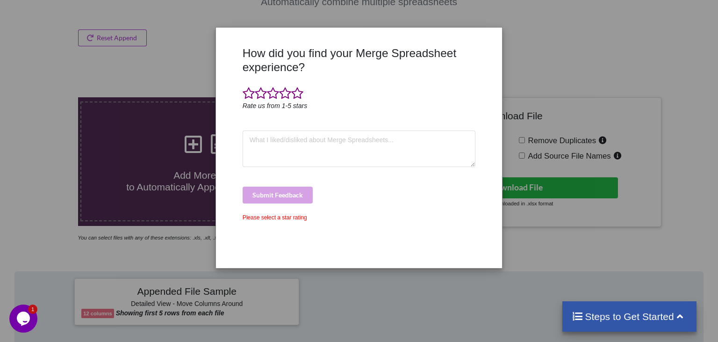
click at [272, 215] on div "Please select a star rating" at bounding box center [359, 217] width 233 height 8
click at [596, 309] on div "Steps to Get Started" at bounding box center [629, 316] width 134 height 30
